Goal: Transaction & Acquisition: Purchase product/service

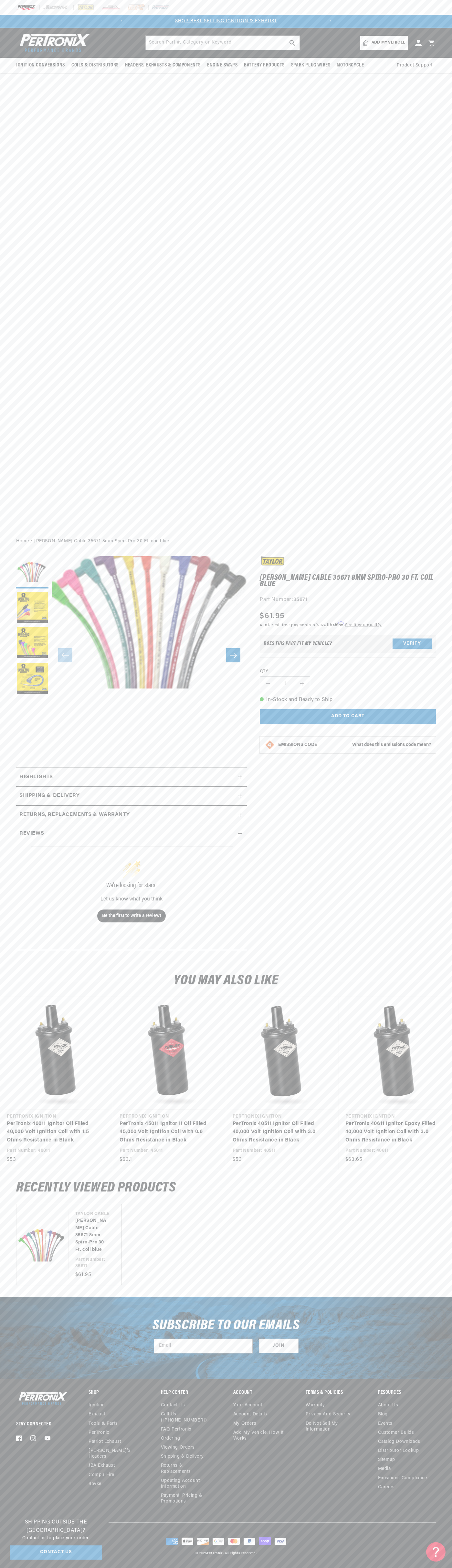
click at [80, 8] on img at bounding box center [86, 7] width 18 height 7
click at [451, 756] on section "Taylor Cable 35671 8mm Spiro-Pro 30 Ft. coil blue Taylor Cable 35671 8mm Spiro-…" at bounding box center [226, 755] width 452 height 410
click at [334, 1568] on html "Skip to content Your cart Your cart is empty Get the right parts the first time…" at bounding box center [226, 784] width 452 height 1568
click at [10, 457] on div "Ignition Conversions Shop by Feature Ignitor© The Original Ignitor© Ignitor© II" at bounding box center [226, 280] width 452 height 505
